Goal: Task Accomplishment & Management: Manage account settings

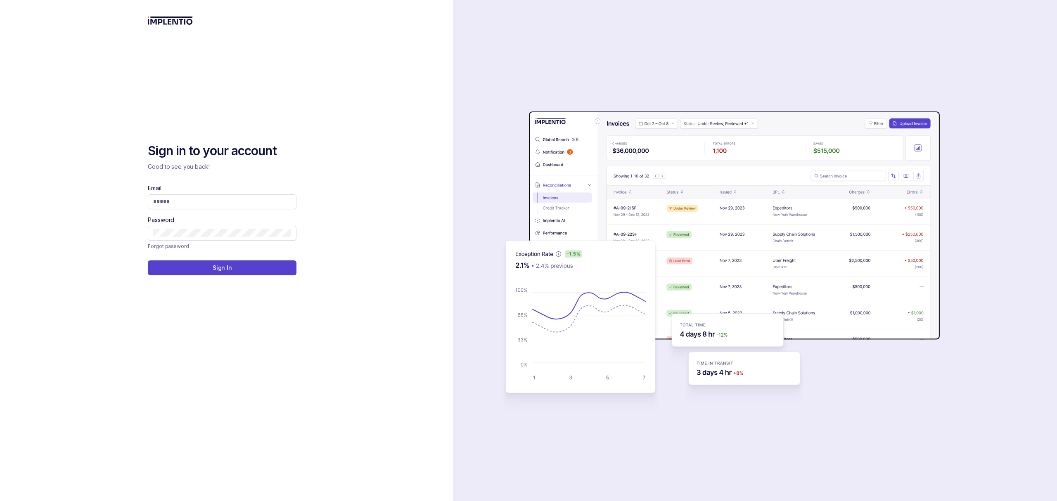
click at [914, 30] on div "auth background image" at bounding box center [755, 250] width 604 height 501
click at [946, 49] on div "auth background image" at bounding box center [755, 250] width 604 height 501
drag, startPoint x: 877, startPoint y: 0, endPoint x: 810, endPoint y: 51, distance: 84.6
click at [810, 51] on div "auth background image" at bounding box center [755, 250] width 604 height 501
click at [166, 198] on input "Email" at bounding box center [222, 201] width 138 height 8
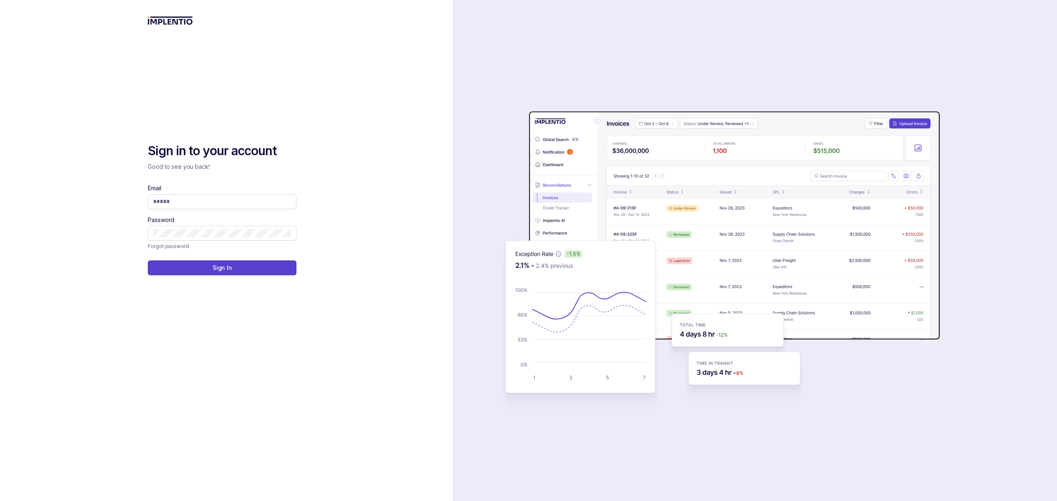
click at [684, 73] on div "auth background image" at bounding box center [755, 250] width 604 height 501
click at [245, 207] on span at bounding box center [222, 202] width 149 height 15
click at [245, 200] on input "Email" at bounding box center [222, 201] width 138 height 8
click at [244, 199] on input "Email" at bounding box center [222, 201] width 138 height 8
click at [185, 202] on input "Email" at bounding box center [222, 201] width 138 height 8
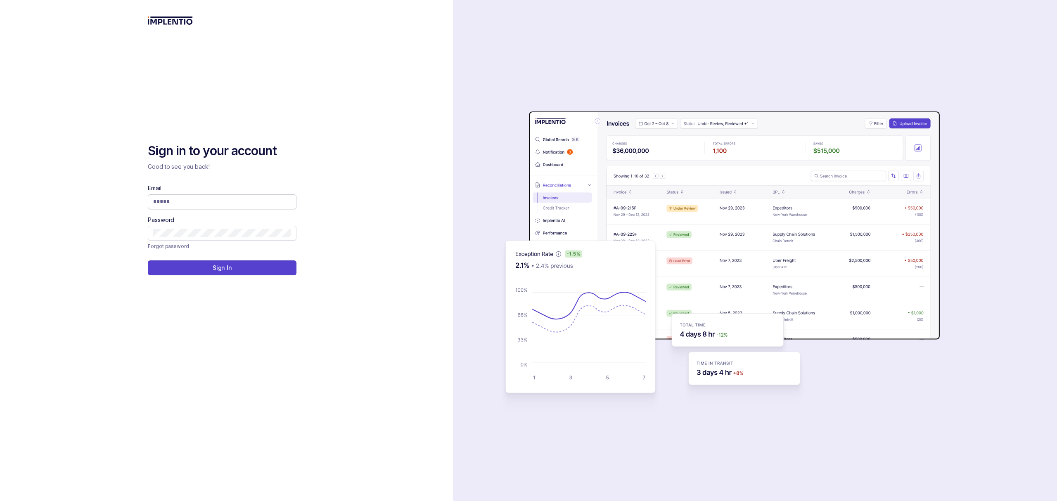
click at [185, 202] on input "Email" at bounding box center [222, 201] width 138 height 8
type input "**********"
